Goal: Task Accomplishment & Management: Complete application form

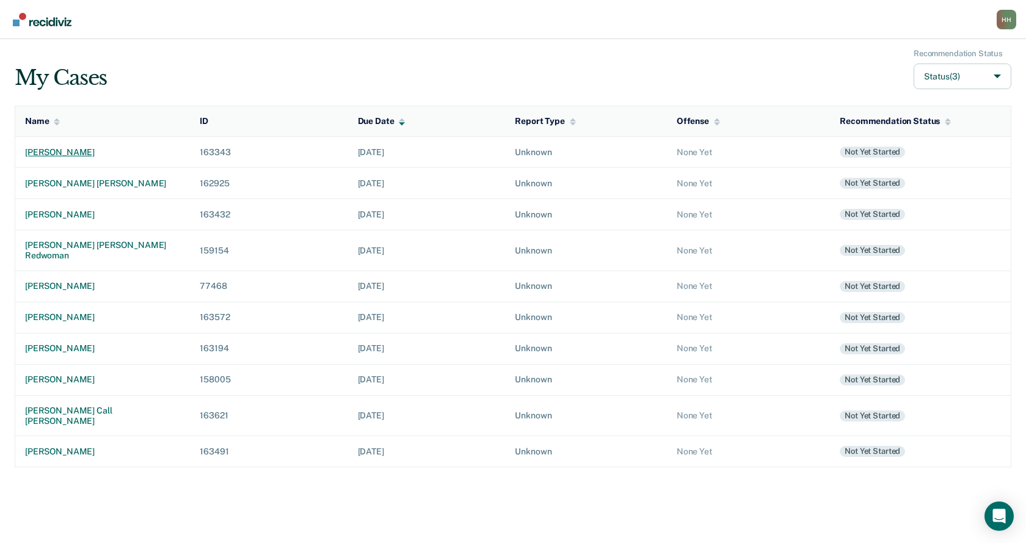
click at [57, 150] on div "[PERSON_NAME]" at bounding box center [102, 152] width 155 height 10
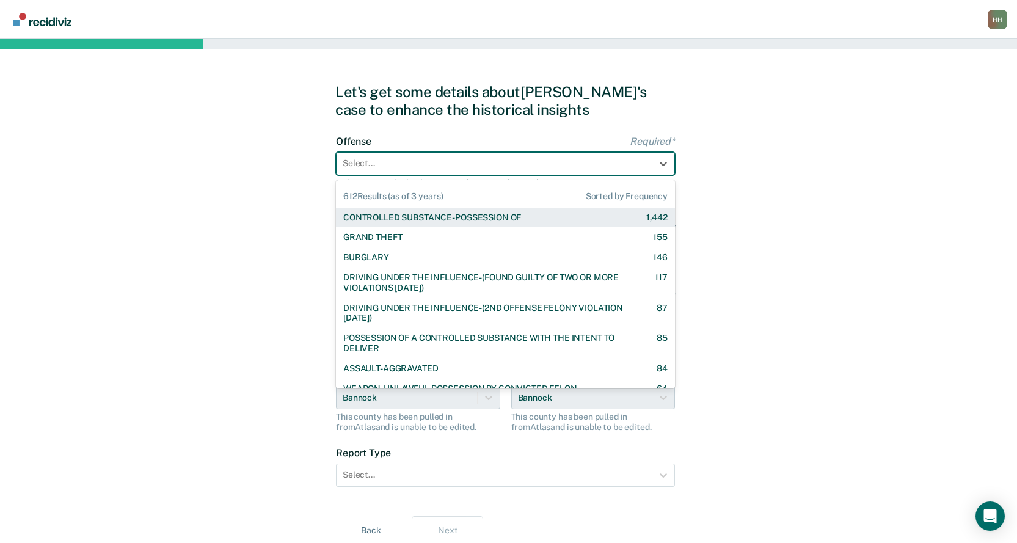
click at [393, 163] on div at bounding box center [494, 163] width 303 height 13
click at [445, 166] on div at bounding box center [494, 163] width 303 height 13
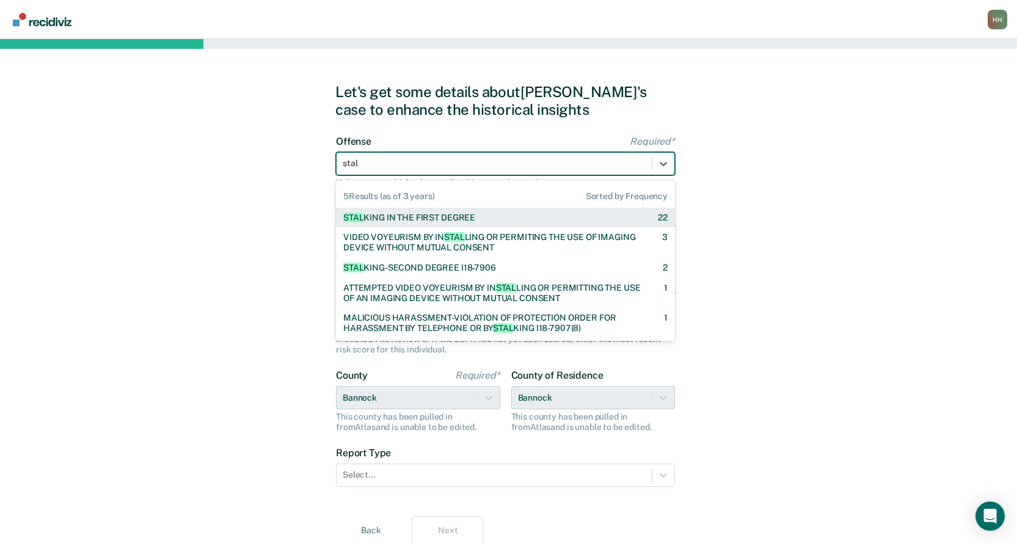
type input "stalk"
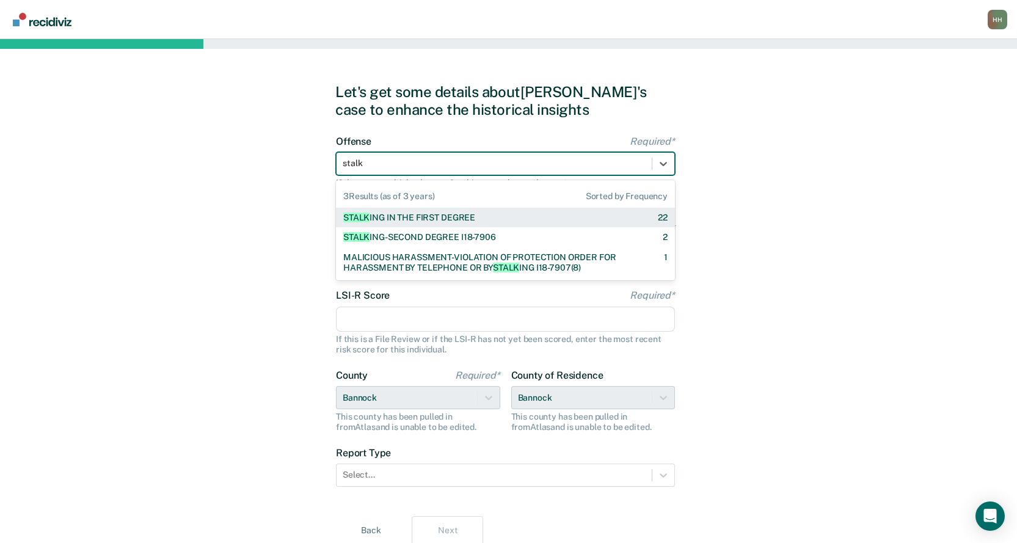
click at [451, 216] on div "STALK ING IN THE FIRST DEGREE" at bounding box center [409, 218] width 132 height 10
checkbox input "true"
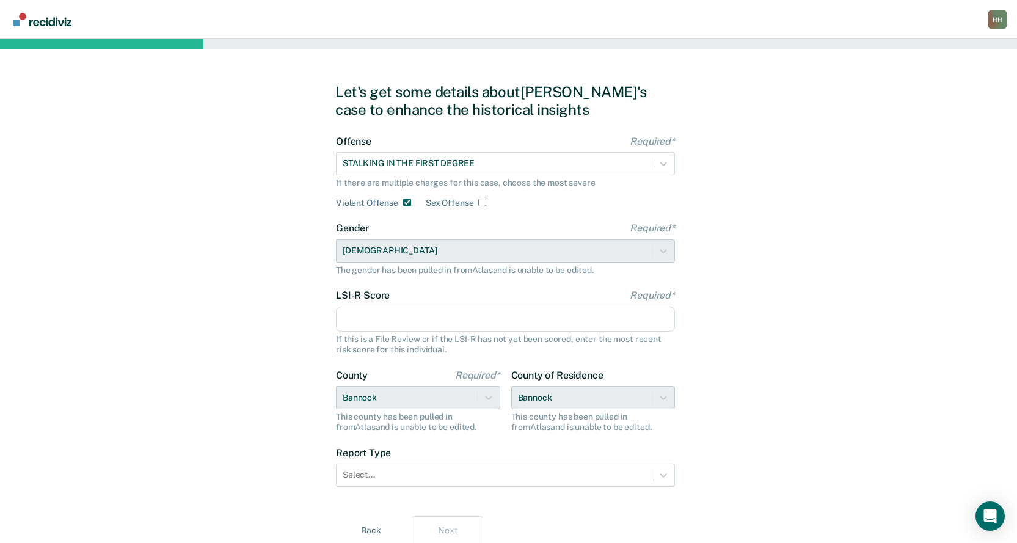
click at [368, 323] on input "LSI-R Score Required*" at bounding box center [505, 320] width 339 height 26
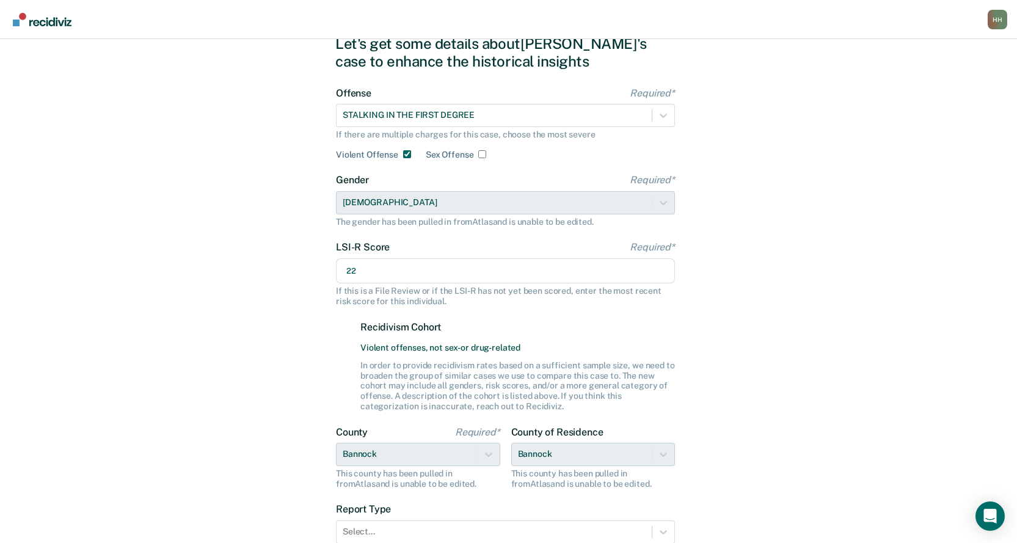
scroll to position [151, 0]
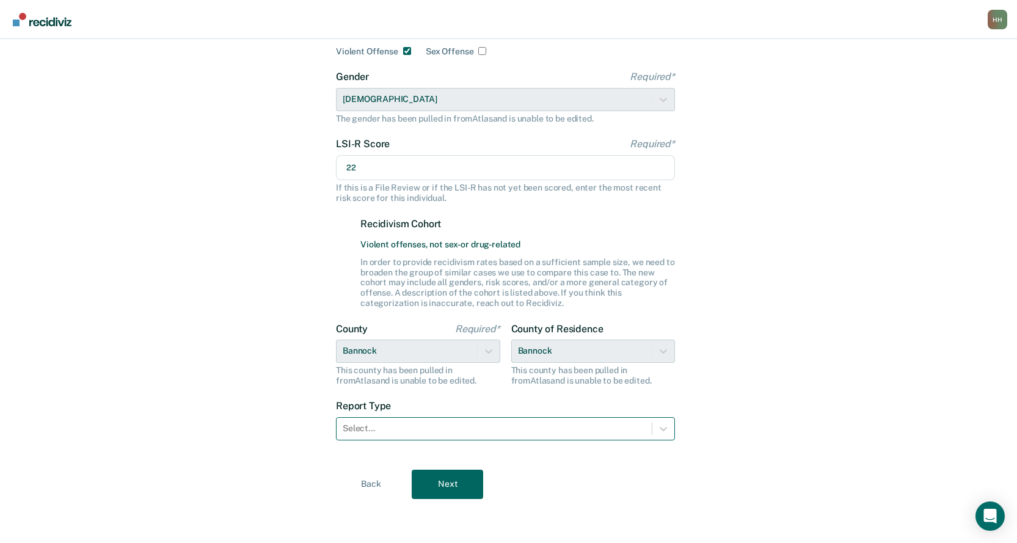
type input "22"
click at [371, 429] on div at bounding box center [494, 428] width 303 height 13
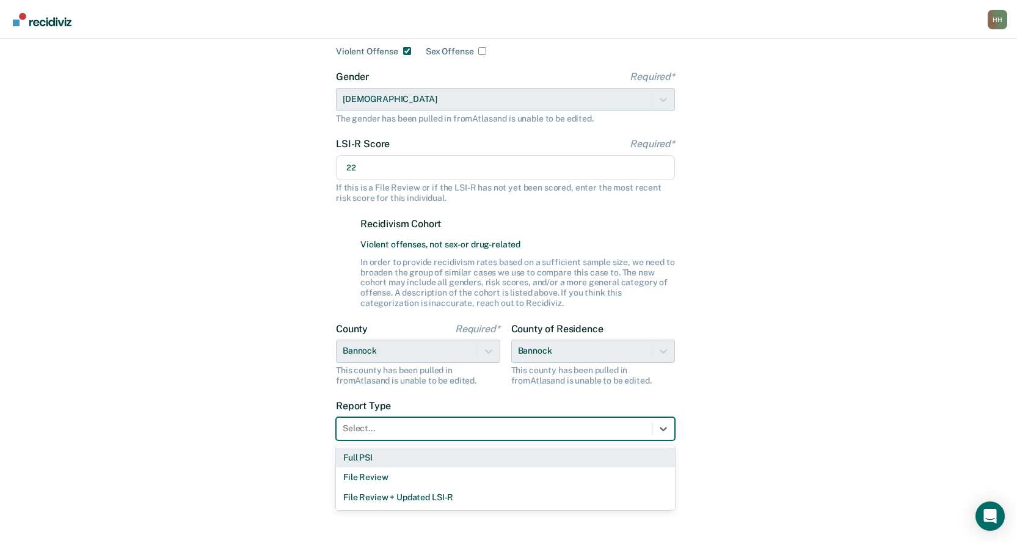
click at [365, 455] on div "Full PSI" at bounding box center [505, 458] width 339 height 20
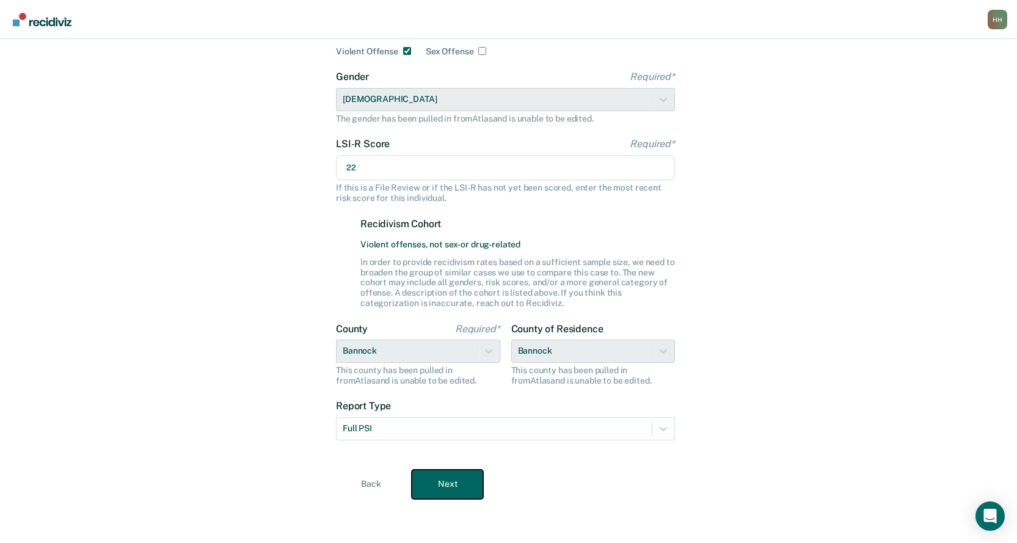
click at [451, 479] on button "Next" at bounding box center [447, 484] width 71 height 29
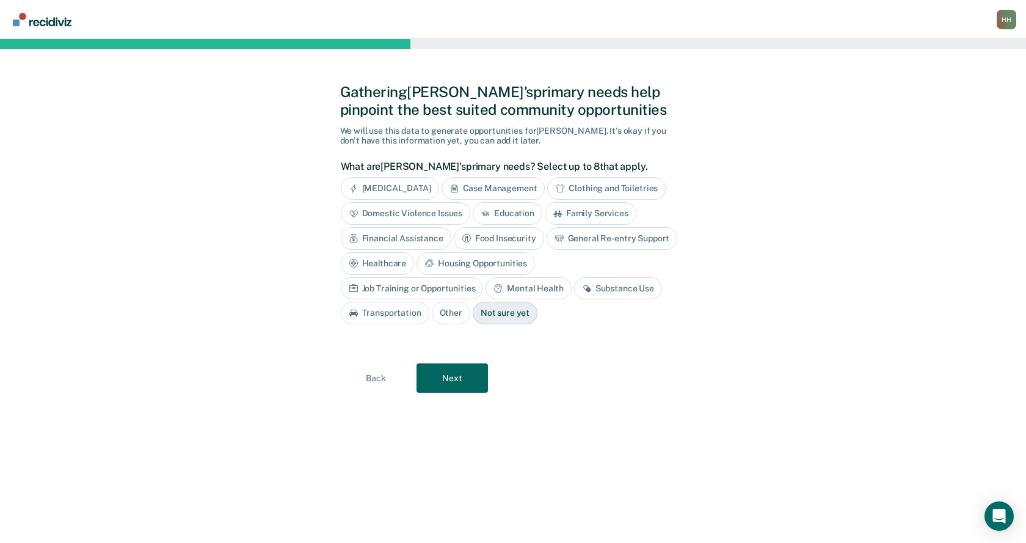
click at [574, 284] on div "Substance Use" at bounding box center [618, 288] width 88 height 23
click at [416, 186] on div "[MEDICAL_DATA]" at bounding box center [390, 188] width 98 height 23
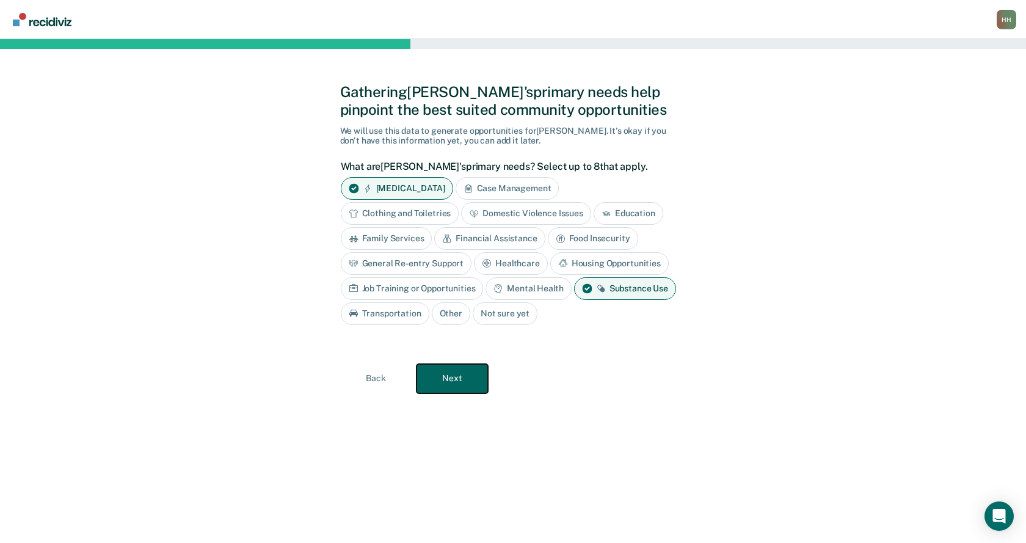
click at [454, 377] on button "Next" at bounding box center [452, 378] width 71 height 29
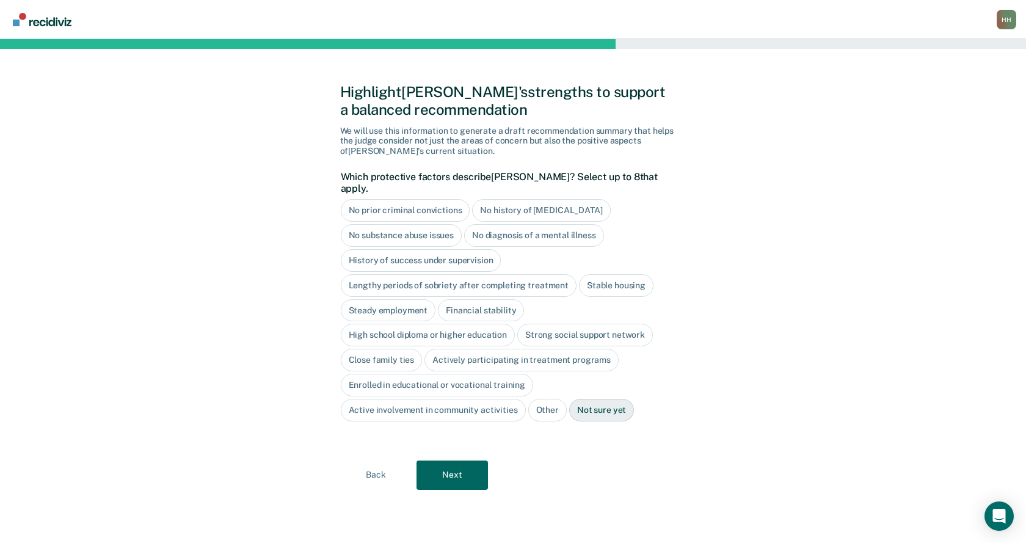
click at [554, 224] on div "No diagnosis of a mental illness" at bounding box center [534, 235] width 140 height 23
click at [478, 326] on div "High school diploma or higher education" at bounding box center [428, 335] width 175 height 23
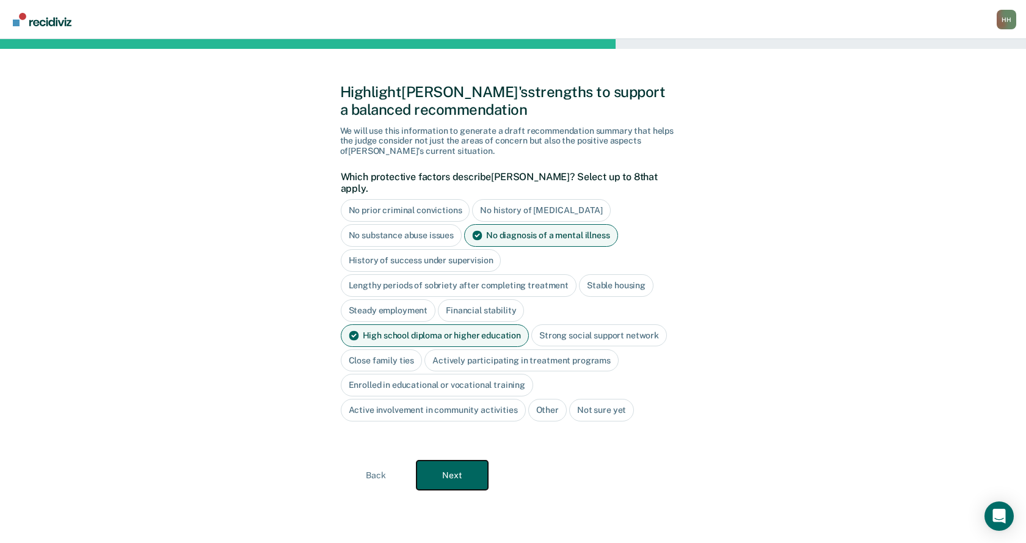
click at [457, 461] on button "Next" at bounding box center [452, 474] width 71 height 29
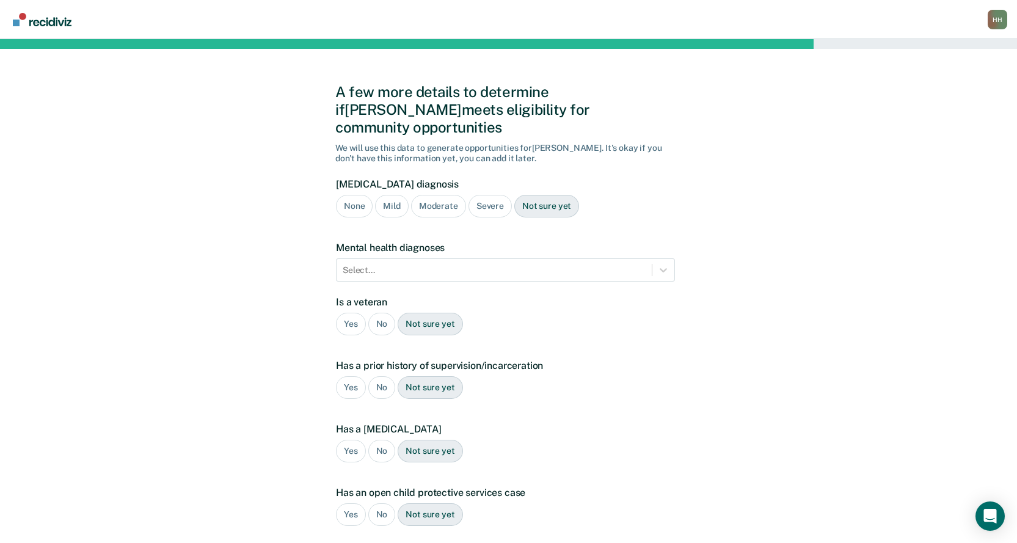
click at [491, 195] on div "Severe" at bounding box center [489, 206] width 43 height 23
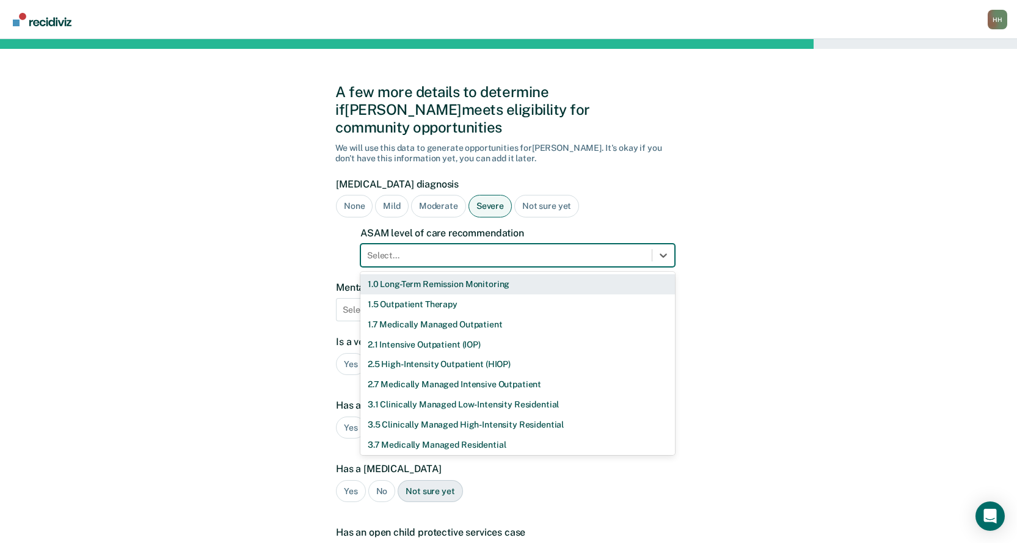
click at [378, 249] on div at bounding box center [506, 255] width 278 height 13
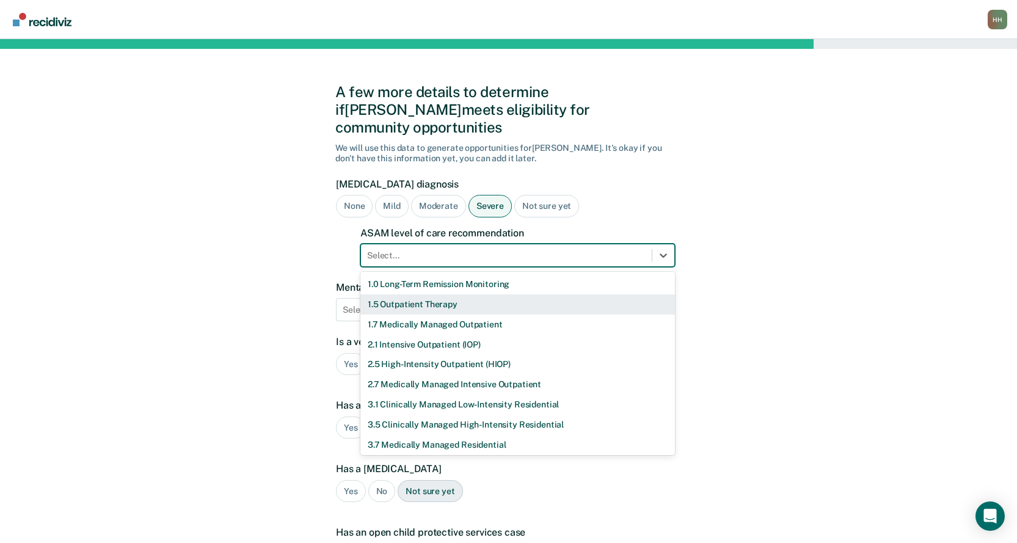
click at [386, 294] on div "1.5 Outpatient Therapy" at bounding box center [517, 304] width 315 height 20
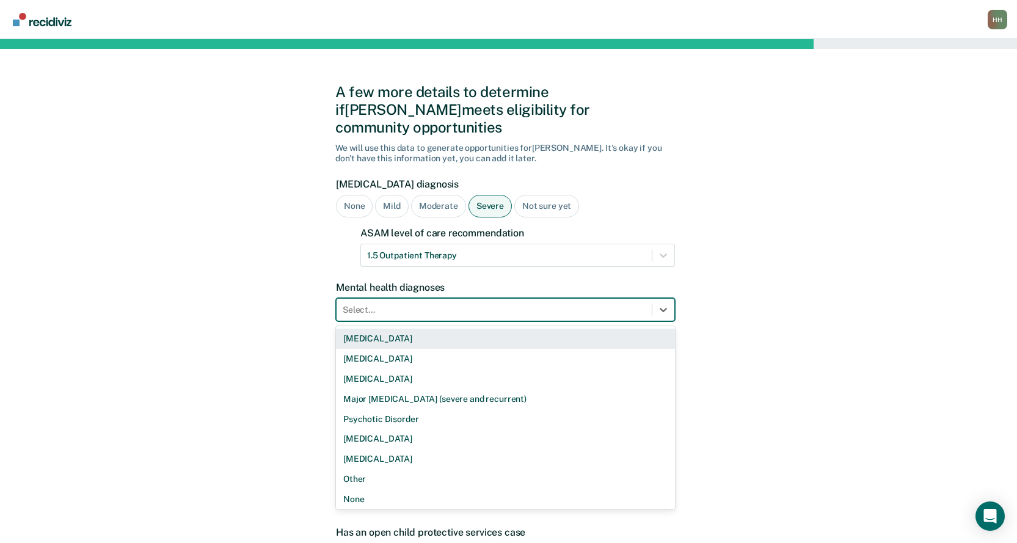
click at [386, 304] on div at bounding box center [494, 310] width 303 height 13
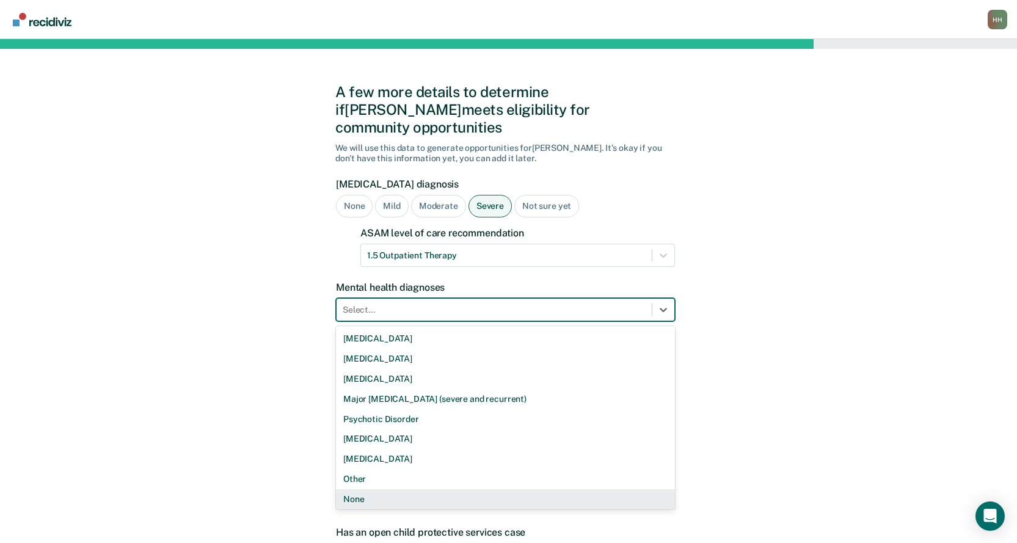
click at [354, 489] on div "None" at bounding box center [505, 499] width 339 height 20
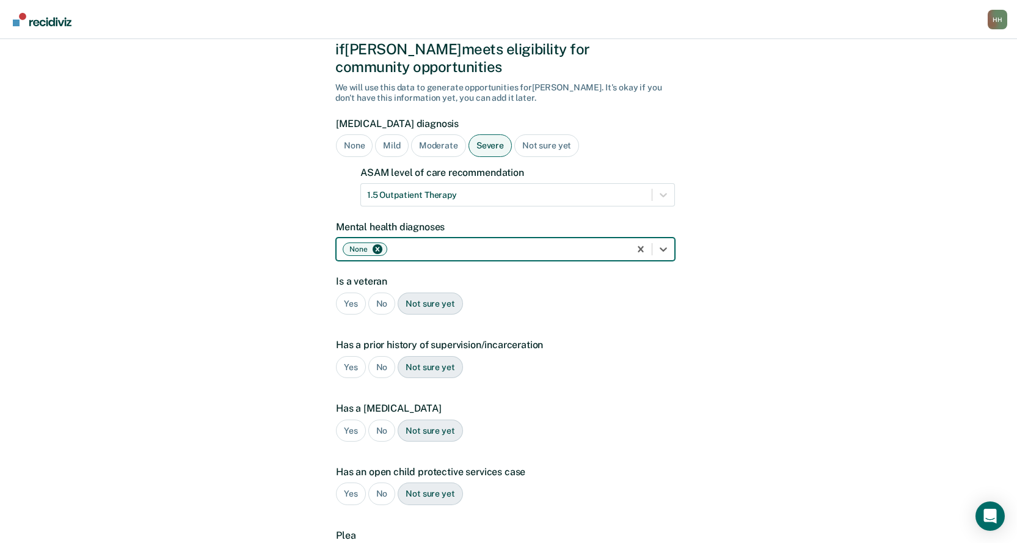
scroll to position [61, 0]
click at [382, 292] on div "No" at bounding box center [381, 303] width 27 height 23
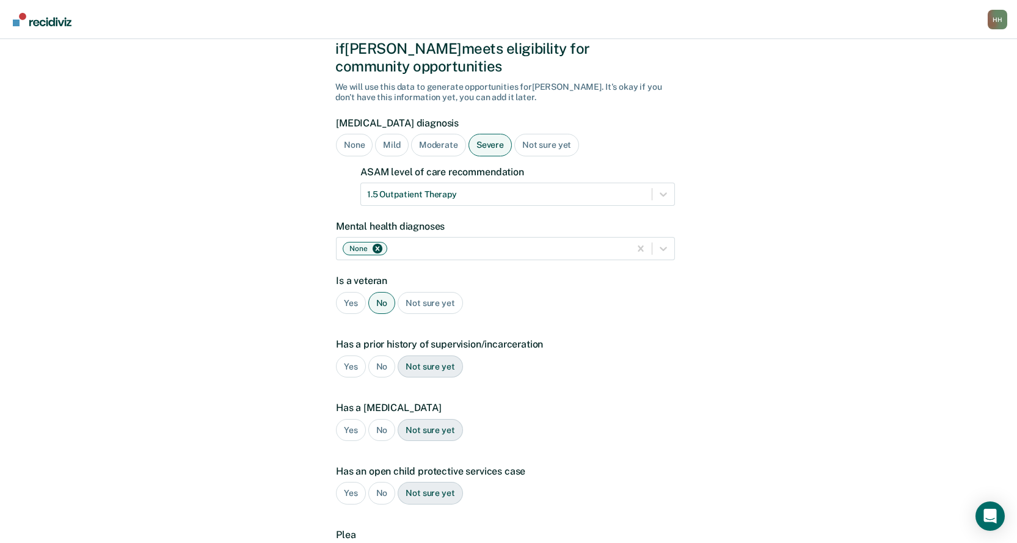
drag, startPoint x: 346, startPoint y: 347, endPoint x: 349, endPoint y: 353, distance: 7.1
click at [346, 355] on div "Yes" at bounding box center [351, 366] width 30 height 23
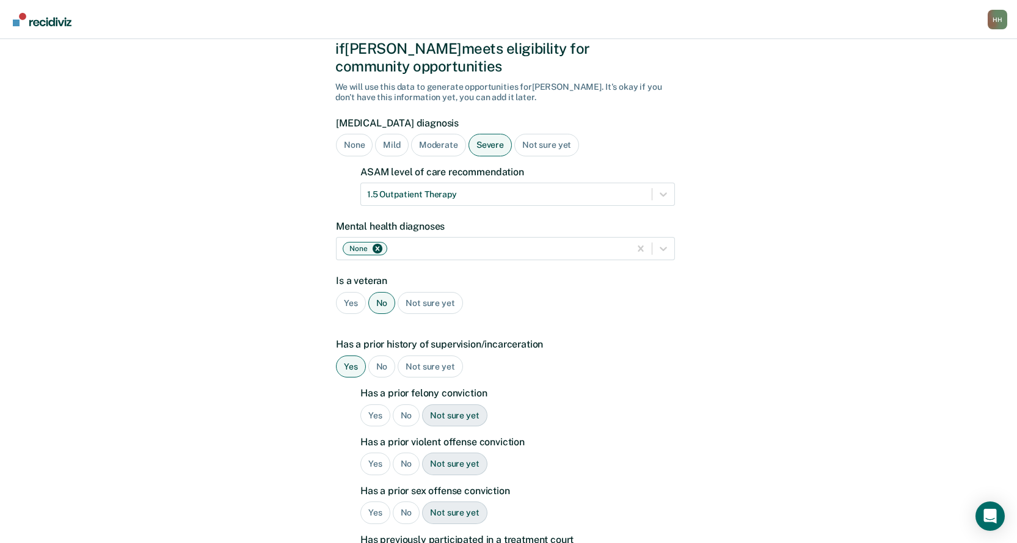
click at [403, 404] on div "No" at bounding box center [406, 415] width 27 height 23
click at [404, 453] on div "No" at bounding box center [406, 464] width 27 height 23
click at [406, 501] on div "No" at bounding box center [406, 512] width 27 height 23
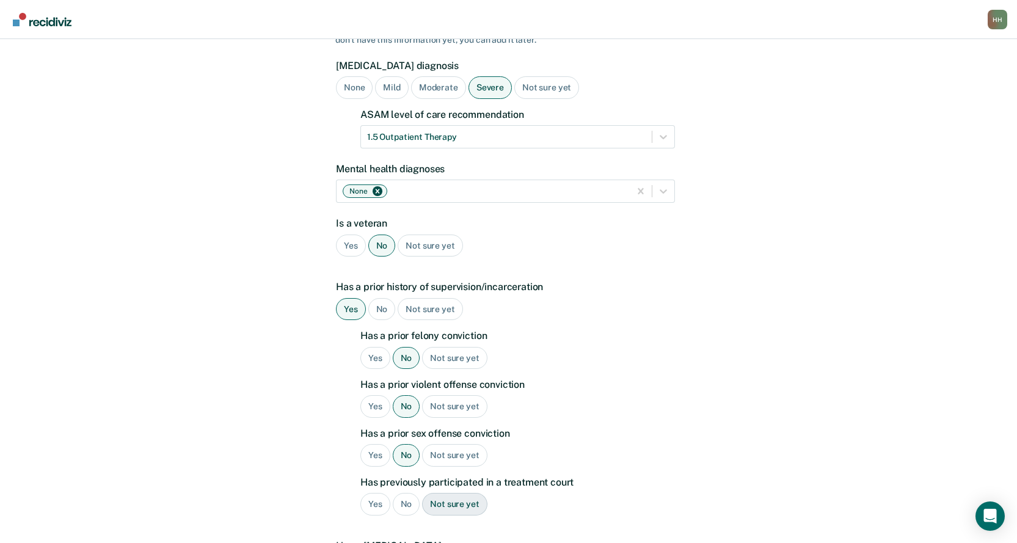
scroll to position [244, 0]
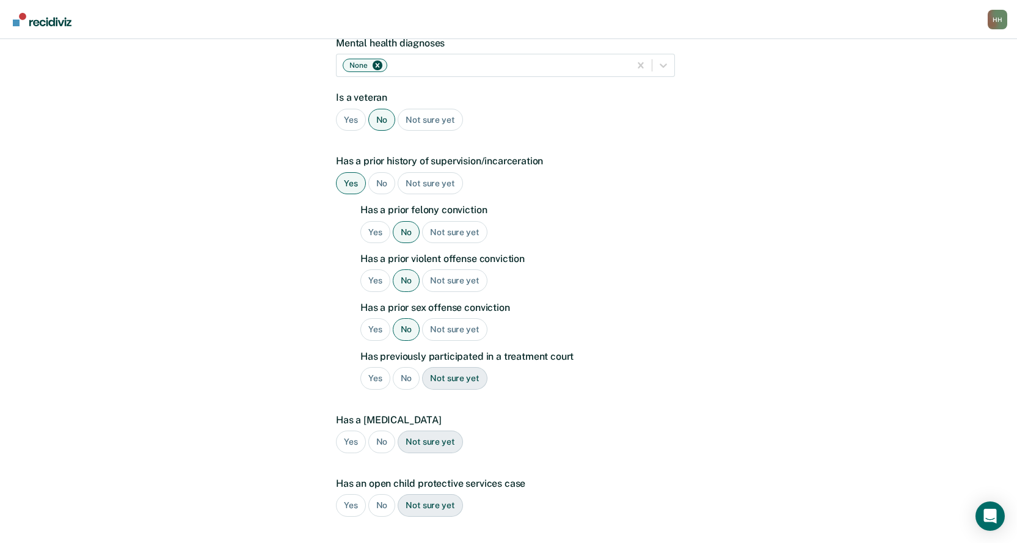
click at [406, 367] on div "No" at bounding box center [406, 378] width 27 height 23
click at [388, 431] on div "No" at bounding box center [381, 442] width 27 height 23
click at [382, 494] on div "No" at bounding box center [381, 505] width 27 height 23
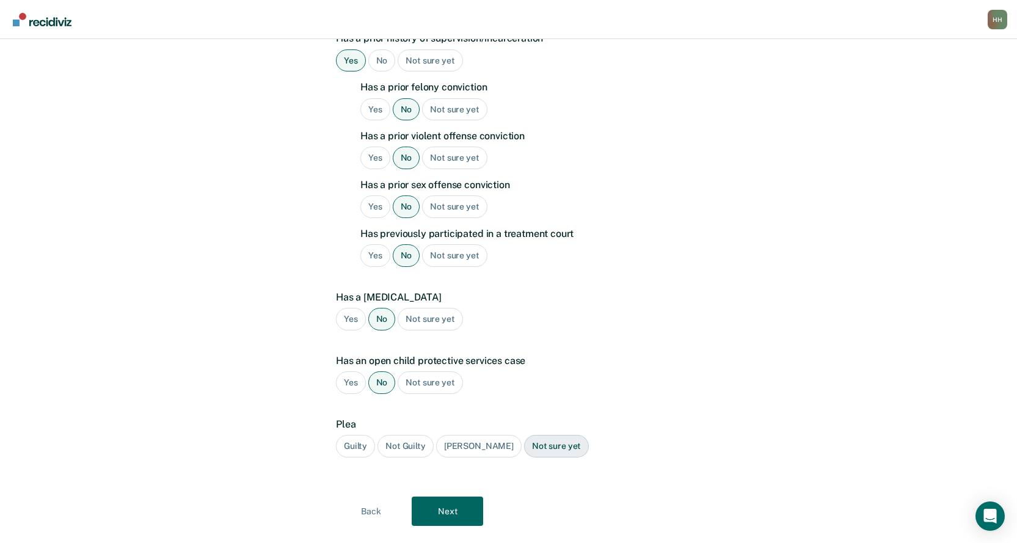
scroll to position [376, 0]
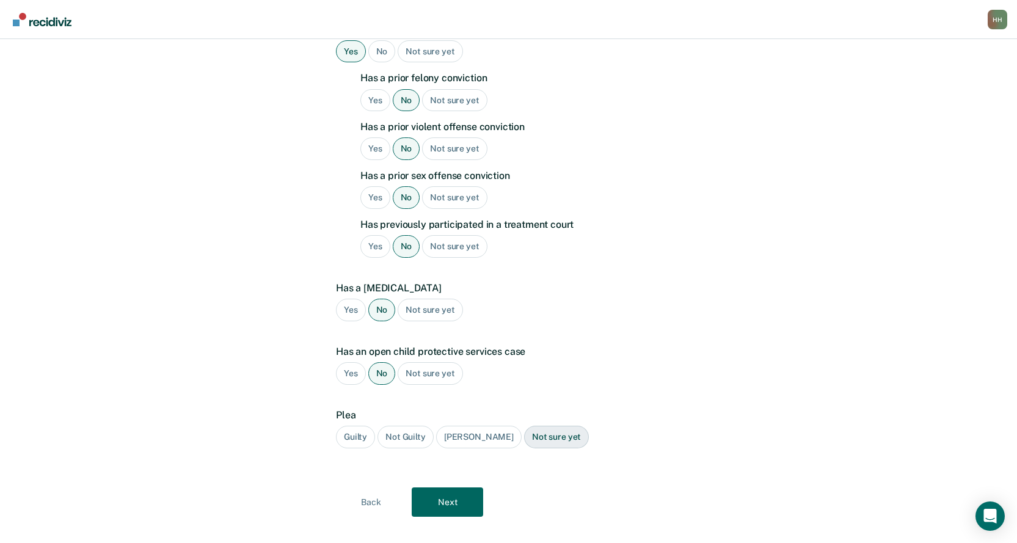
click at [355, 426] on div "Guilty" at bounding box center [355, 437] width 39 height 23
click at [441, 487] on button "Next" at bounding box center [447, 501] width 71 height 29
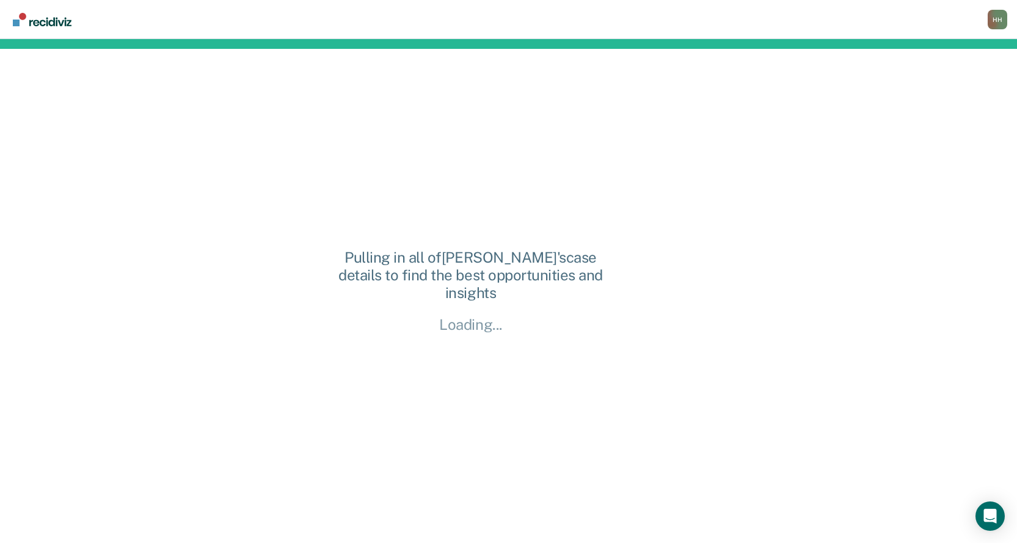
scroll to position [0, 0]
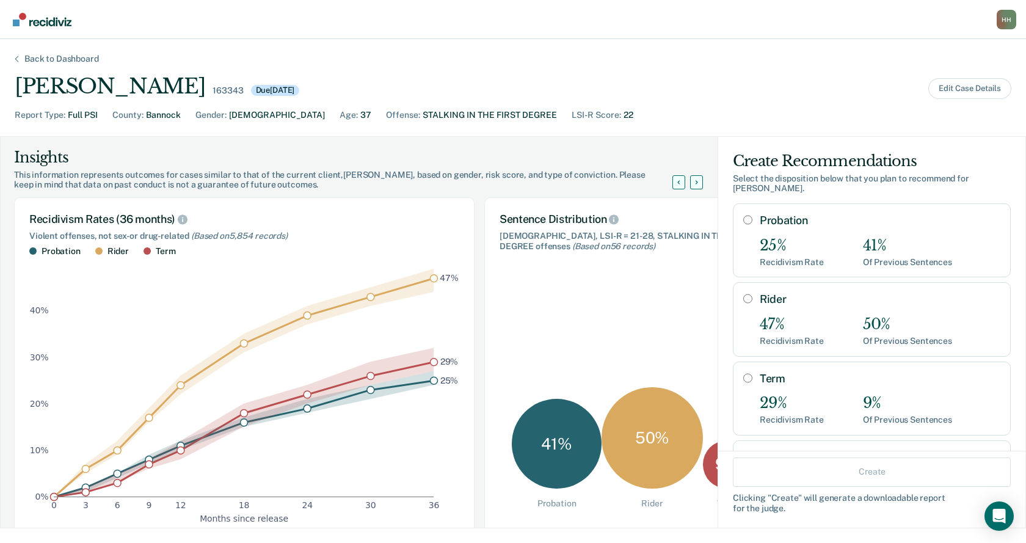
drag, startPoint x: 739, startPoint y: 207, endPoint x: 784, endPoint y: 224, distance: 47.5
click at [743, 215] on input "Probation" at bounding box center [747, 220] width 9 height 10
radio input "true"
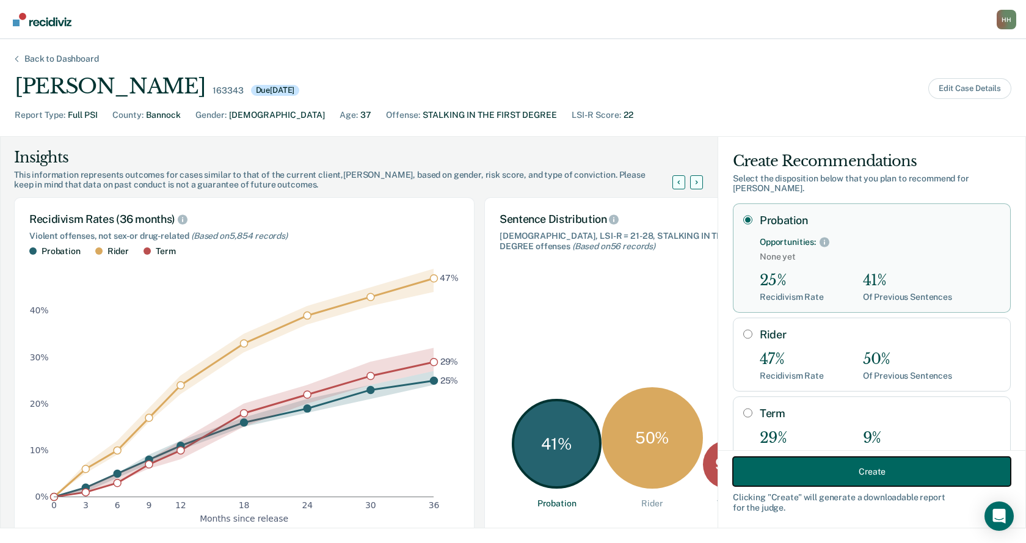
click at [903, 467] on button "Create" at bounding box center [872, 471] width 278 height 29
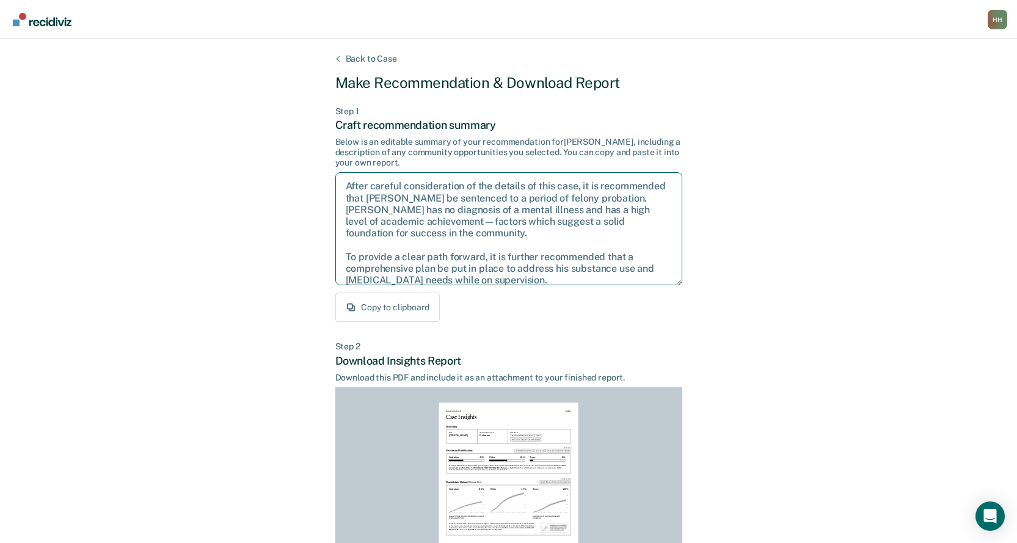
click at [344, 186] on textarea "After careful consideration of the details of this case, it is recommended that…" at bounding box center [508, 228] width 347 height 113
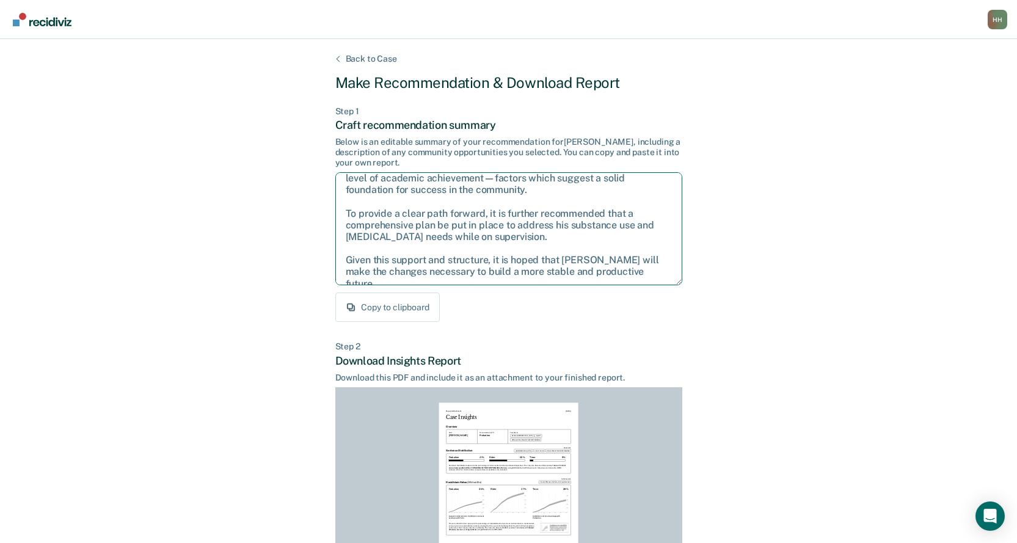
drag, startPoint x: 344, startPoint y: 186, endPoint x: 646, endPoint y: 291, distance: 318.9
click at [647, 291] on div "Step 1 Craft recommendation summary Below is an editable summary of your recomm…" at bounding box center [508, 214] width 347 height 216
click at [924, 269] on div "Back to Case Make Recommendation & Download Report Step 1 Craft recommendation …" at bounding box center [508, 367] width 1017 height 657
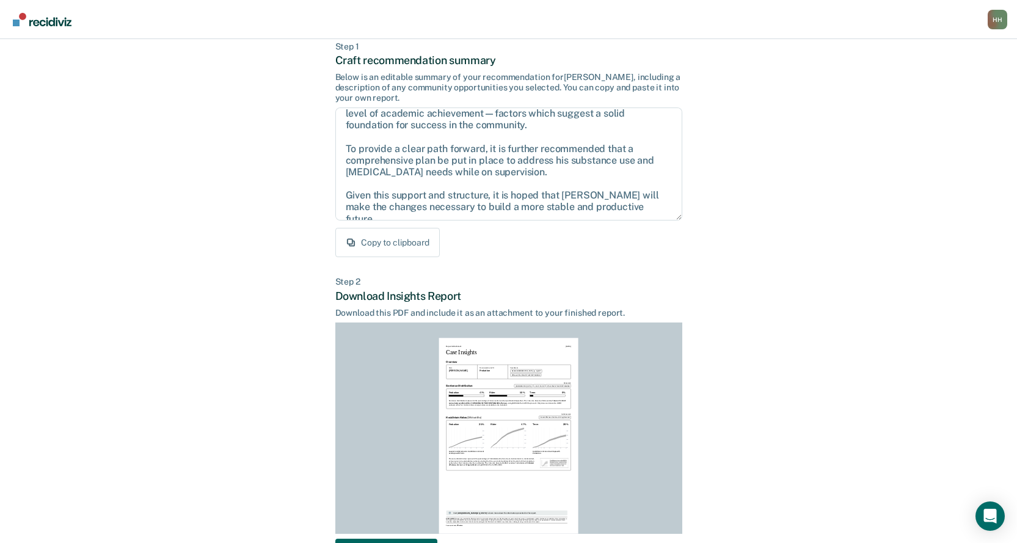
scroll to position [153, 0]
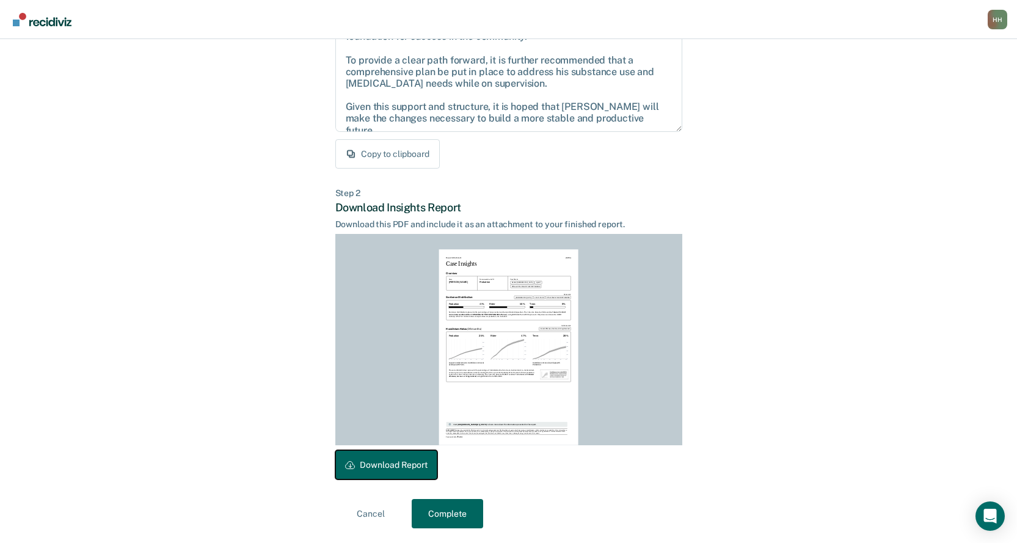
click at [421, 464] on button "Download Report" at bounding box center [386, 464] width 102 height 29
click at [465, 512] on button "Complete" at bounding box center [447, 513] width 71 height 29
